Goal: Browse casually

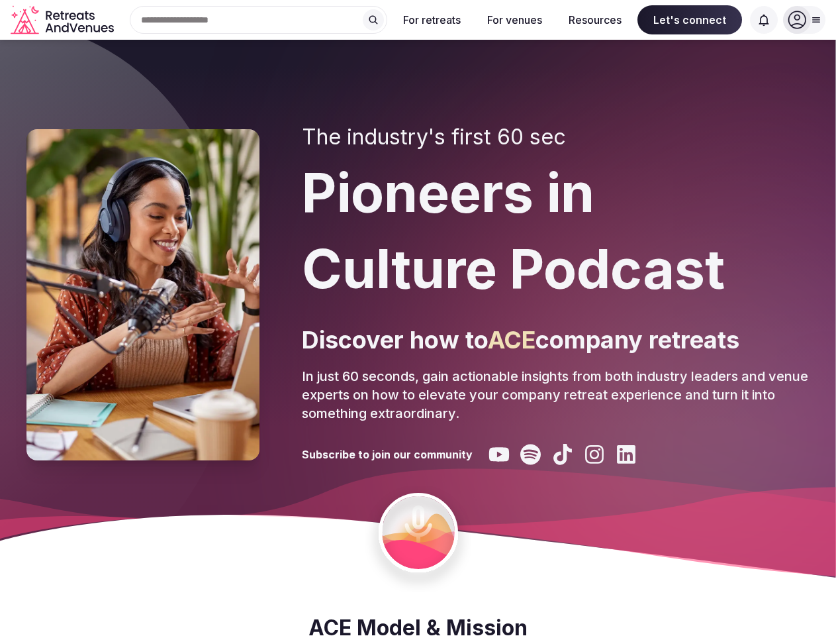
click at [418, 318] on div "The industry's first 60 sec Pioneers in Culture Podcast Discover how to ACE com…" at bounding box center [556, 294] width 508 height 340
click at [259, 20] on div "Search Popular Destinations [GEOGRAPHIC_DATA], [GEOGRAPHIC_DATA] [GEOGRAPHIC_DA…" at bounding box center [253, 20] width 268 height 28
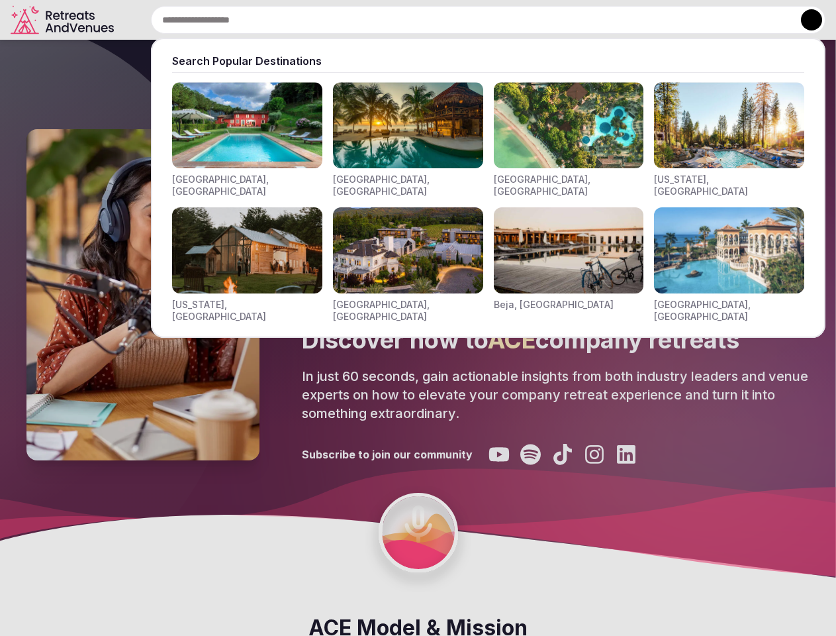
click at [373, 20] on input "text" at bounding box center [488, 20] width 675 height 28
click at [432, 20] on input "text" at bounding box center [488, 20] width 675 height 28
click at [515, 20] on input "text" at bounding box center [488, 20] width 675 height 28
click at [595, 20] on input "text" at bounding box center [488, 20] width 675 height 28
click at [690, 20] on input "text" at bounding box center [488, 20] width 675 height 28
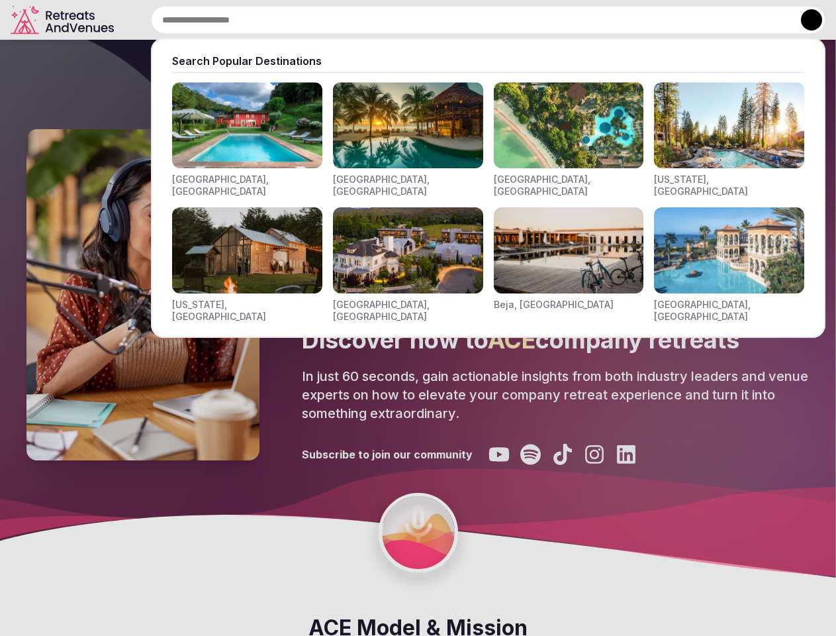
click at [764, 20] on input "text" at bounding box center [488, 20] width 675 height 28
click at [805, 20] on button at bounding box center [811, 19] width 21 height 21
